Goal: Information Seeking & Learning: Learn about a topic

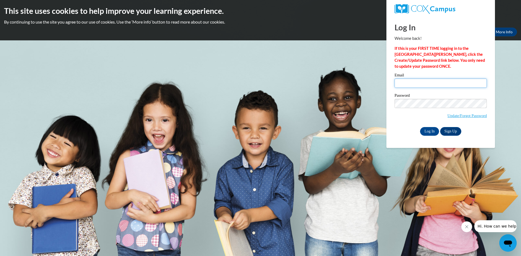
click at [420, 87] on input "Email" at bounding box center [440, 83] width 92 height 9
type input "dorothymlong@hotmail.com"
drag, startPoint x: 429, startPoint y: 133, endPoint x: 428, endPoint y: 130, distance: 2.8
click at [428, 130] on input "Log In" at bounding box center [429, 131] width 19 height 9
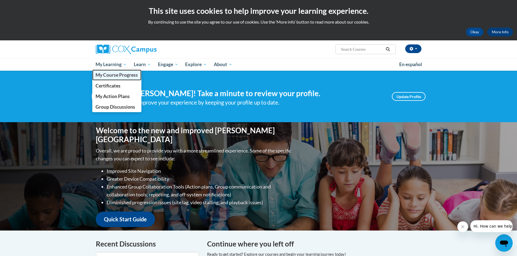
click at [124, 74] on span "My Course Progress" at bounding box center [116, 75] width 42 height 6
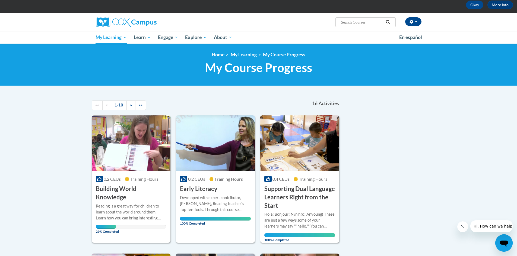
scroll to position [54, 0]
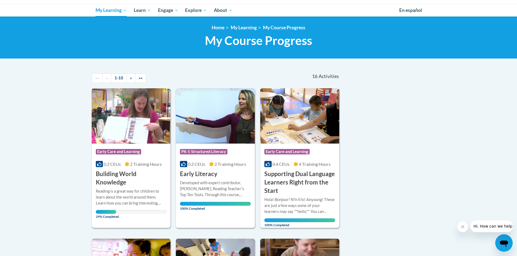
click at [122, 207] on div "Reading is a great way for children to learn about the world around them. Learn…" at bounding box center [131, 201] width 71 height 26
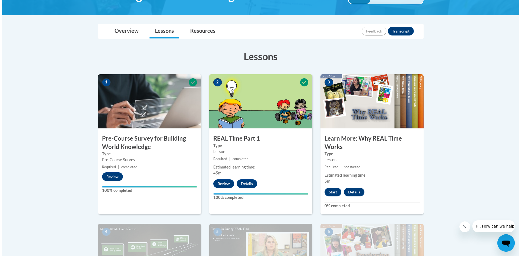
scroll to position [108, 0]
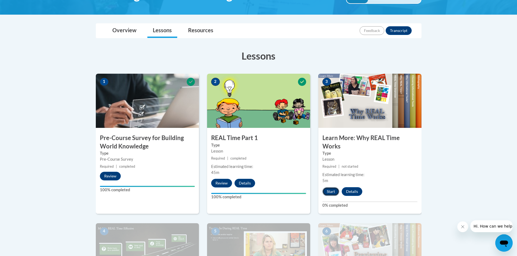
click at [331, 190] on button "Start" at bounding box center [330, 191] width 17 height 9
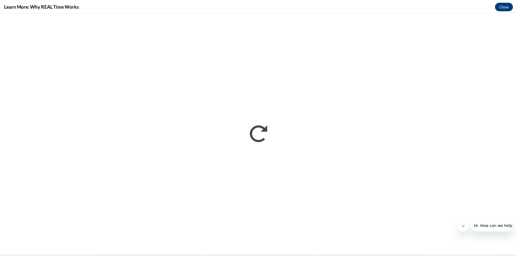
scroll to position [0, 0]
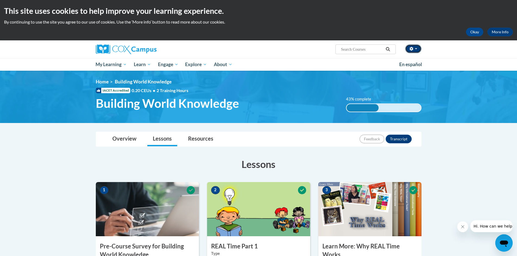
click at [418, 50] on button "button" at bounding box center [413, 48] width 16 height 9
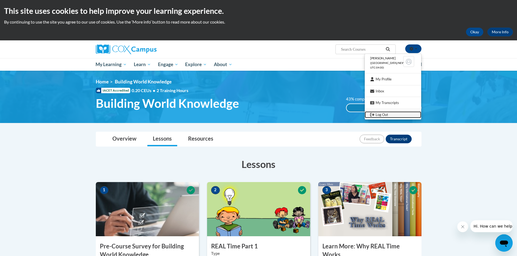
click at [376, 115] on link "Log Out" at bounding box center [392, 114] width 56 height 7
